Goal: Task Accomplishment & Management: Manage account settings

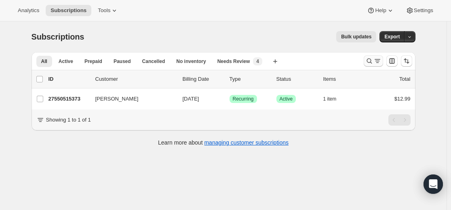
click at [369, 60] on icon "Search and filter results" at bounding box center [368, 61] width 5 height 5
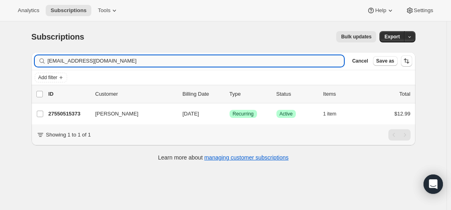
click at [247, 60] on input "[EMAIL_ADDRESS][DOMAIN_NAME]" at bounding box center [196, 60] width 296 height 11
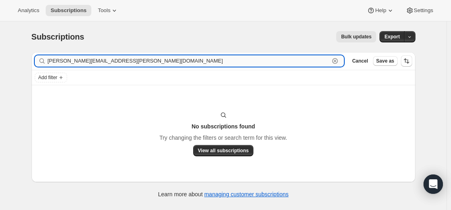
click at [141, 63] on input "[PERSON_NAME][EMAIL_ADDRESS][PERSON_NAME][DOMAIN_NAME]" at bounding box center [189, 60] width 282 height 11
paste input "gmail"
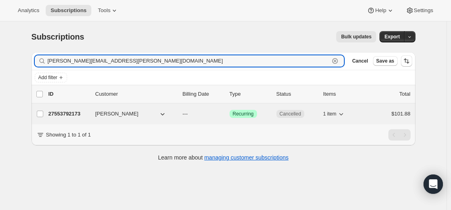
type input "[PERSON_NAME][EMAIL_ADDRESS][PERSON_NAME][DOMAIN_NAME]"
click at [76, 114] on p "27553792173" at bounding box center [68, 114] width 40 height 8
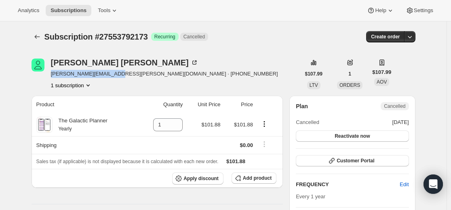
drag, startPoint x: 53, startPoint y: 74, endPoint x: 118, endPoint y: 75, distance: 64.6
click at [118, 75] on span "[PERSON_NAME][EMAIL_ADDRESS][PERSON_NAME][DOMAIN_NAME] · [PHONE_NUMBER]" at bounding box center [164, 74] width 227 height 8
copy span "[PERSON_NAME][EMAIL_ADDRESS][PERSON_NAME][DOMAIN_NAME]"
